Goal: Task Accomplishment & Management: Manage account settings

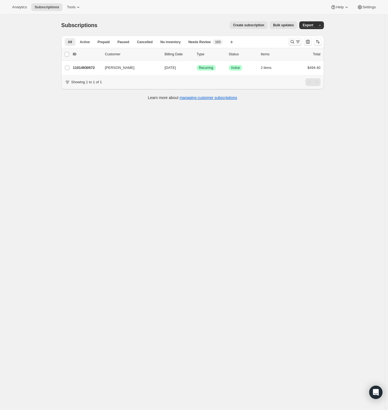
click at [298, 41] on icon "Search and filter results" at bounding box center [298, 42] width 6 height 6
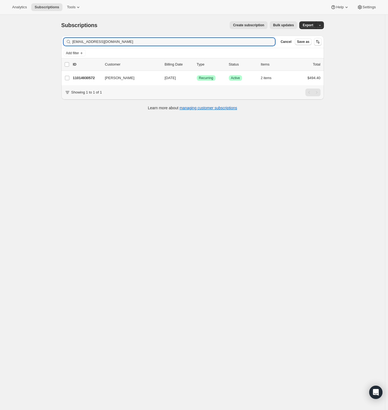
drag, startPoint x: 132, startPoint y: 42, endPoint x: 1, endPoint y: 41, distance: 130.7
click at [1, 41] on div "Subscriptions. This page is ready Subscriptions Create subscription Bulk update…" at bounding box center [192, 220] width 385 height 410
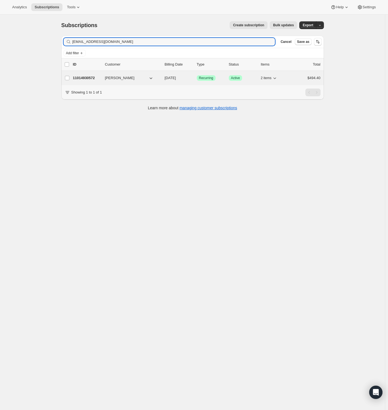
click at [83, 76] on p "11014930572" at bounding box center [87, 78] width 28 height 6
